Goal: Transaction & Acquisition: Purchase product/service

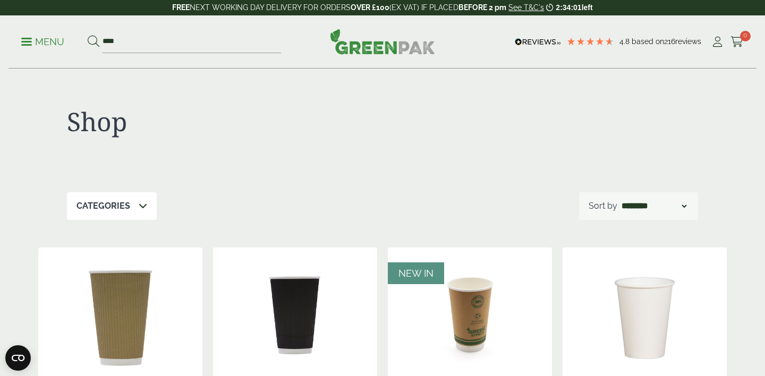
click at [152, 40] on input "****" at bounding box center [192, 42] width 178 height 22
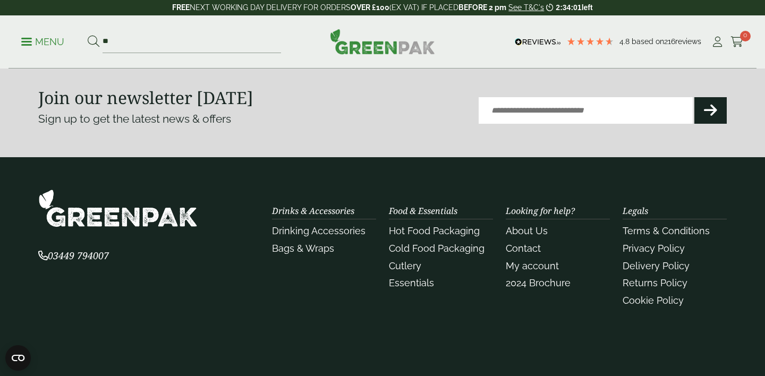
type input "*"
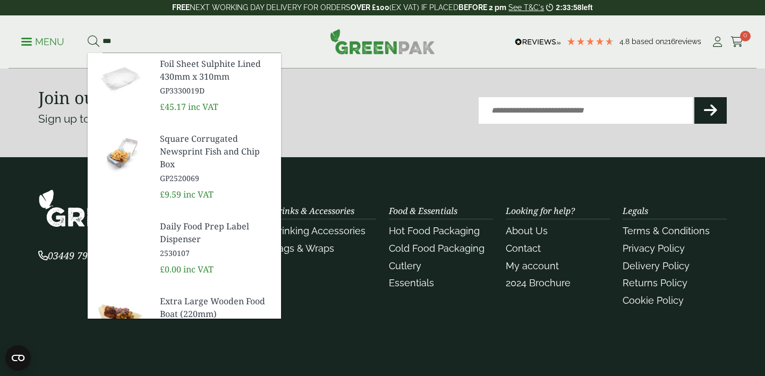
type input "***"
click at [88, 35] on button at bounding box center [94, 42] width 12 height 14
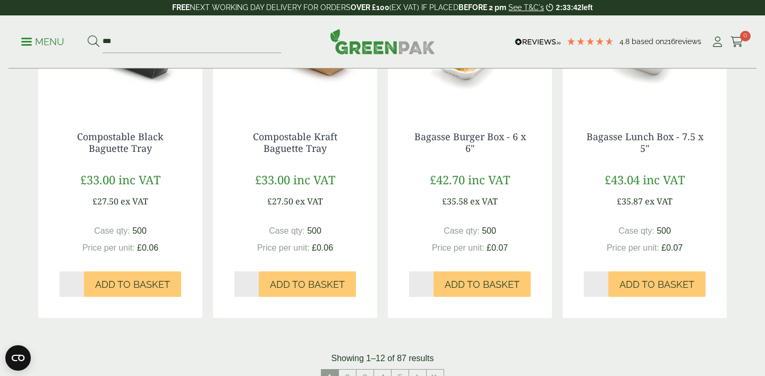
scroll to position [470, 0]
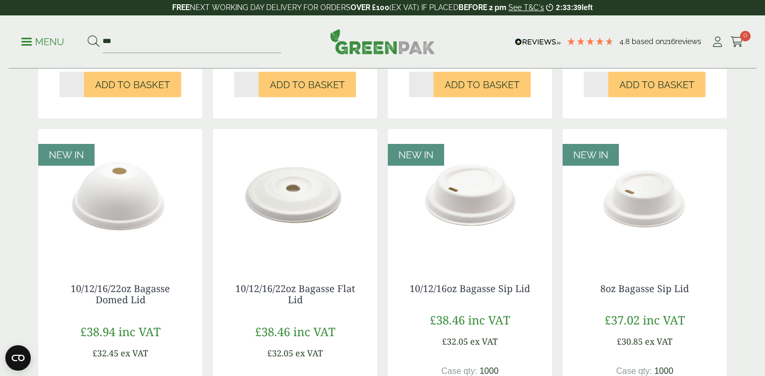
click at [35, 41] on p "Menu" at bounding box center [42, 42] width 43 height 13
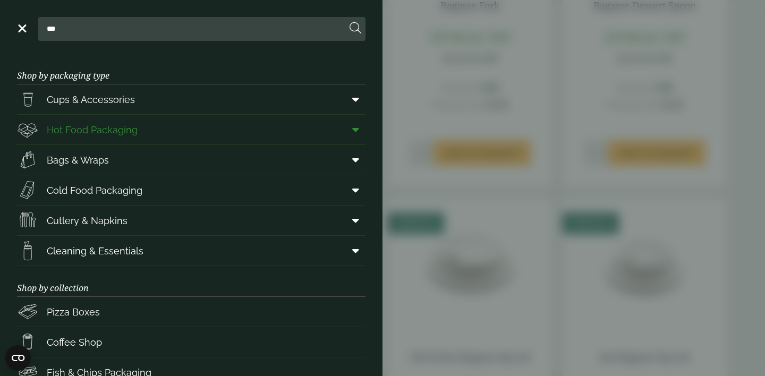
click at [355, 131] on icon at bounding box center [355, 129] width 7 height 11
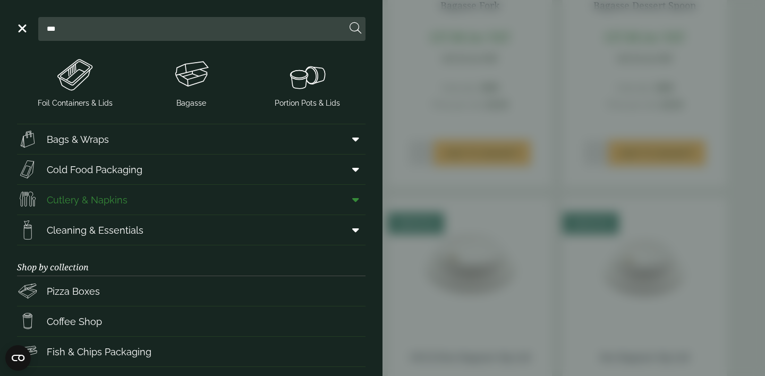
scroll to position [364, 0]
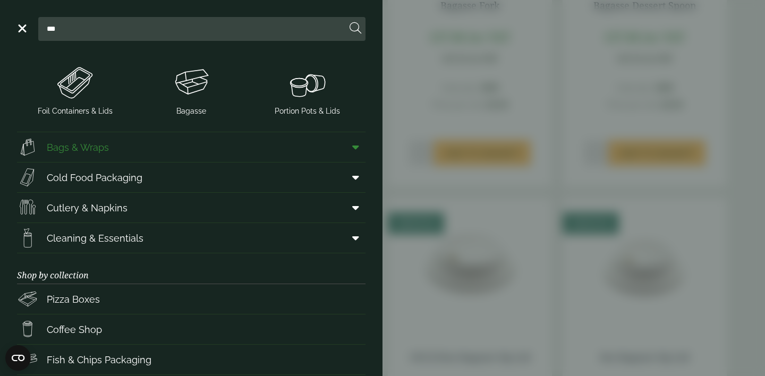
click at [351, 146] on span at bounding box center [354, 147] width 24 height 20
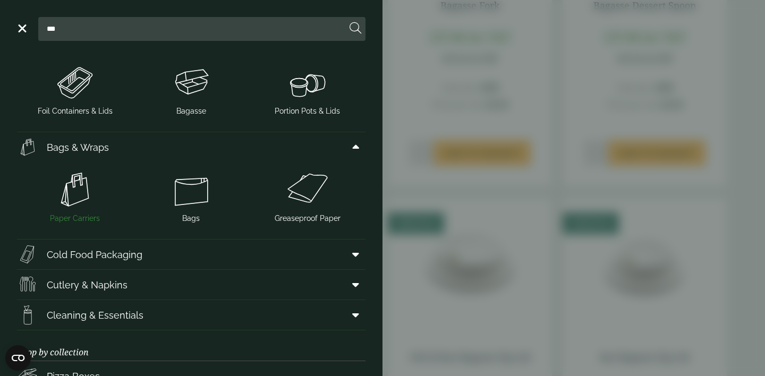
click at [80, 193] on img at bounding box center [75, 189] width 108 height 42
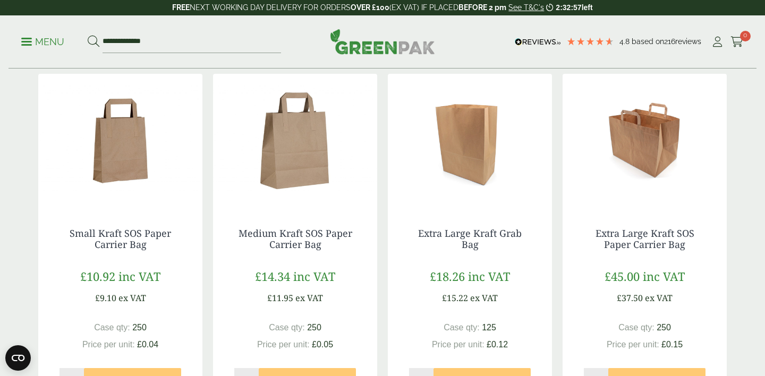
scroll to position [526, 0]
click at [665, 144] on img at bounding box center [645, 139] width 164 height 133
